Goal: Transaction & Acquisition: Subscribe to service/newsletter

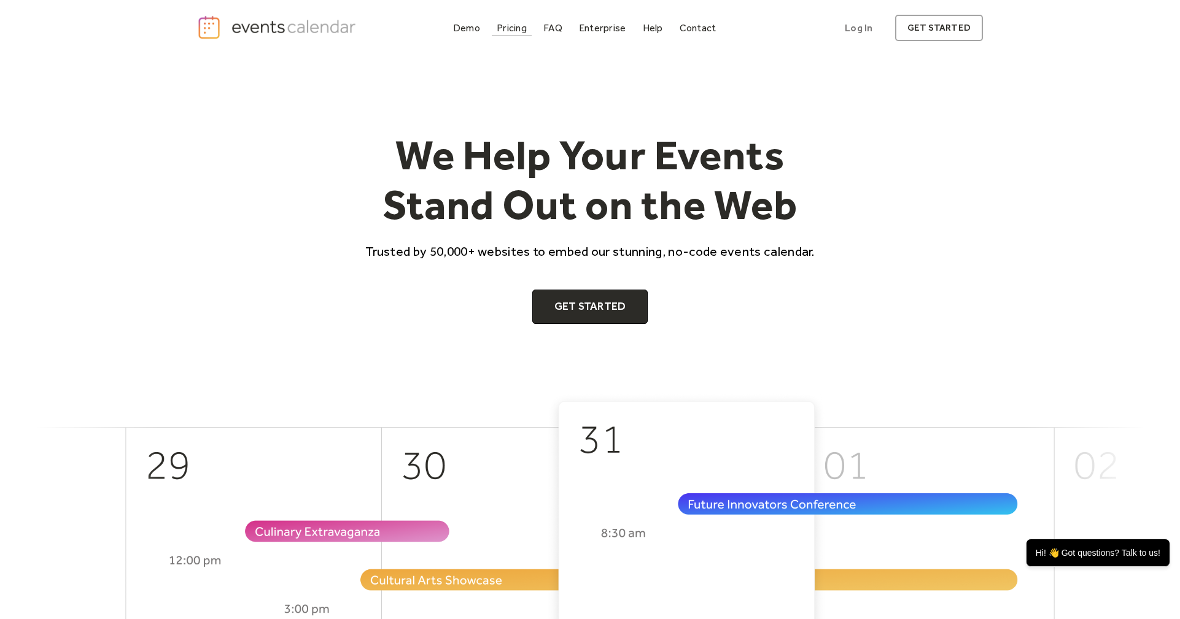
click at [513, 31] on div "Pricing" at bounding box center [512, 28] width 30 height 7
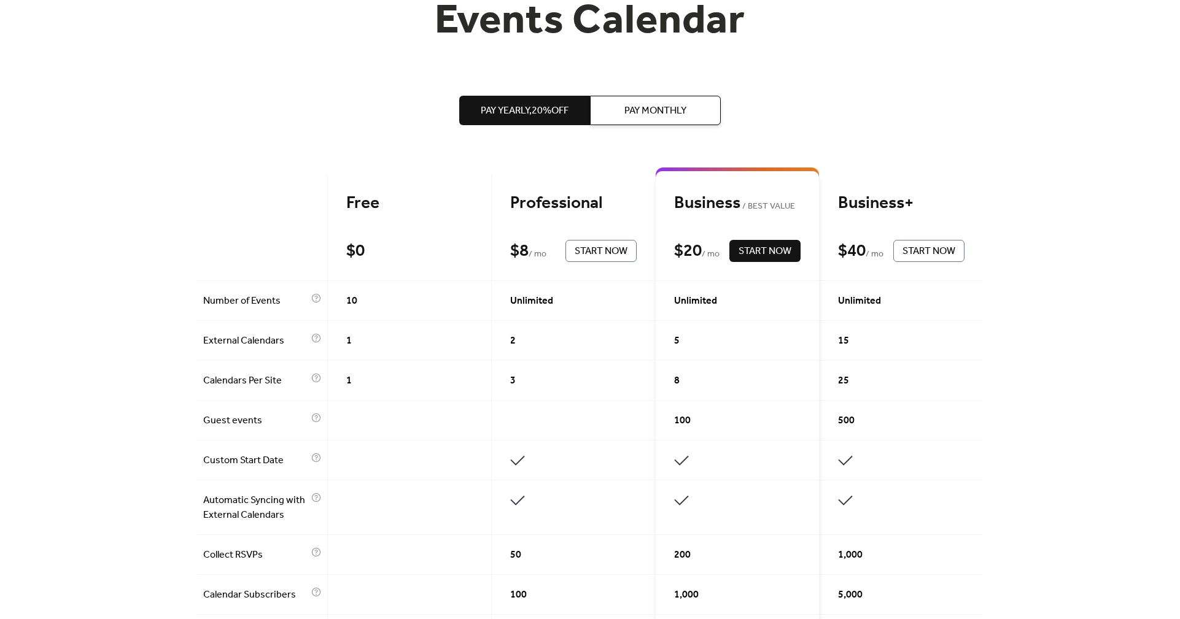
scroll to position [184, 0]
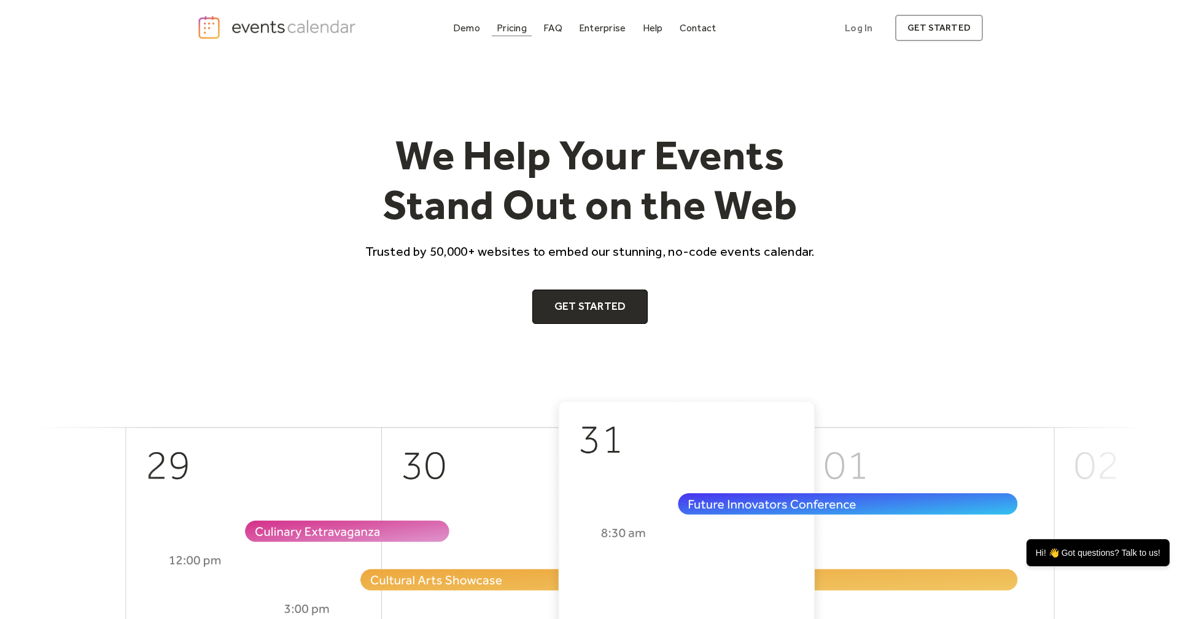
click at [519, 29] on div "Pricing" at bounding box center [512, 28] width 30 height 7
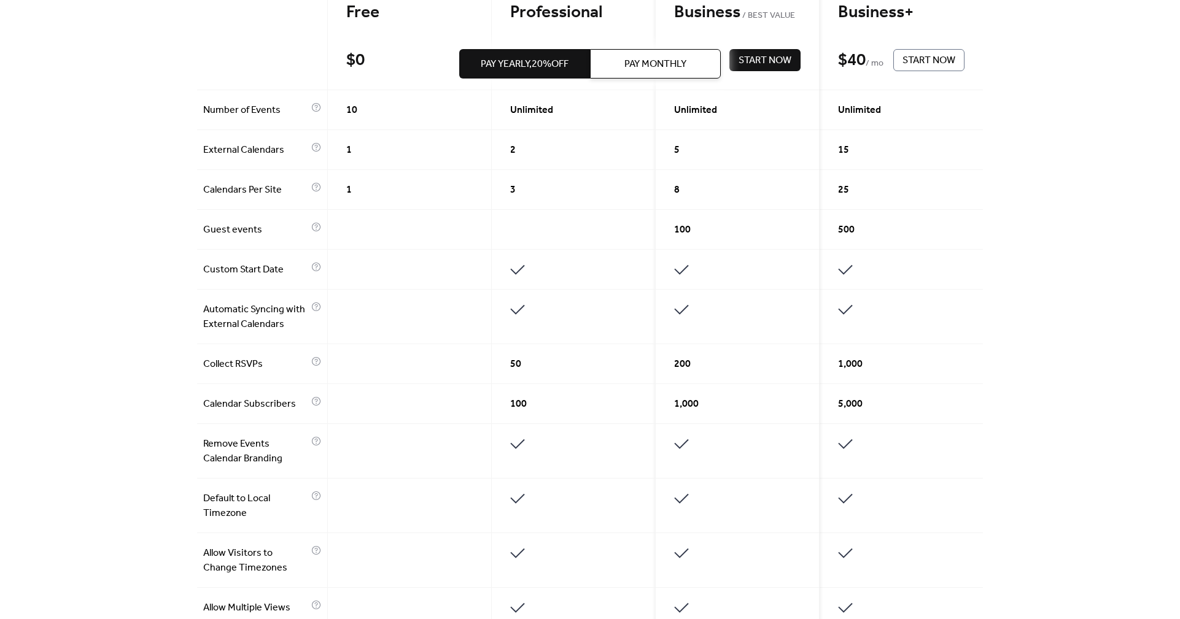
scroll to position [368, 0]
